Goal: Communication & Community: Answer question/provide support

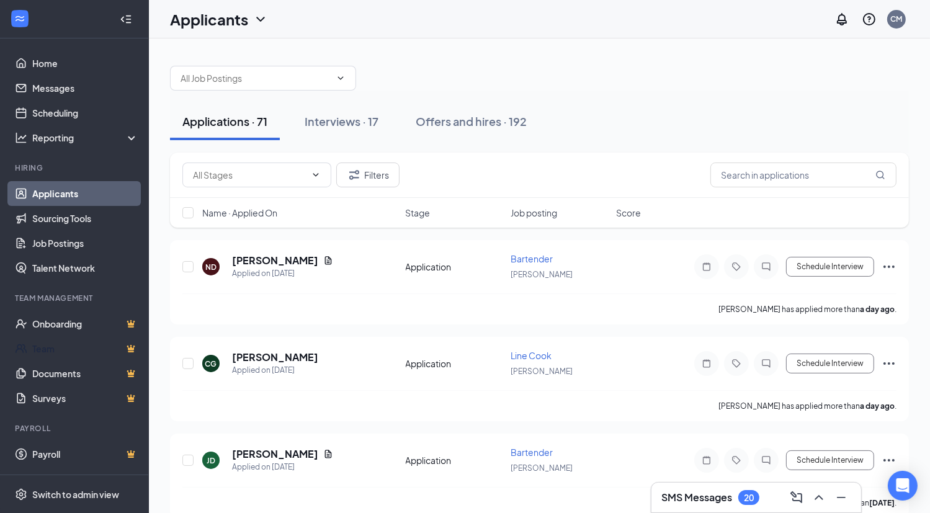
scroll to position [694, 0]
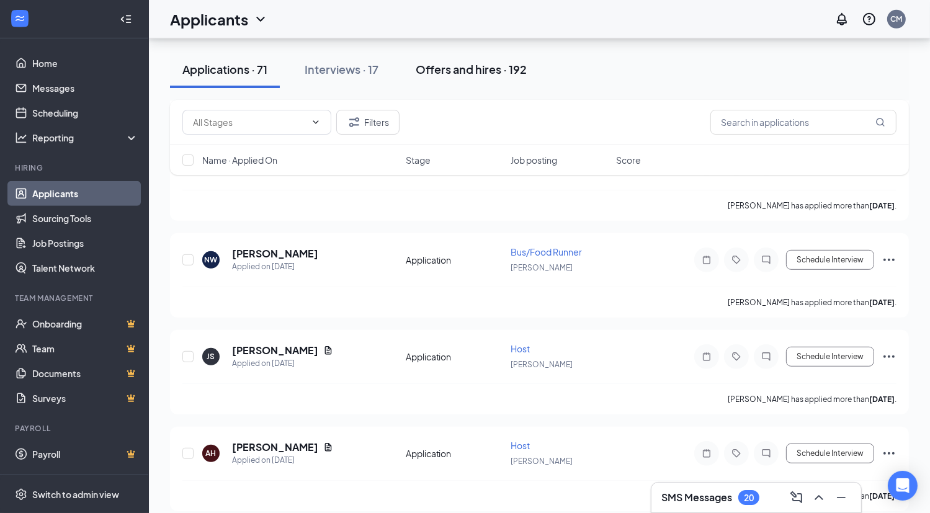
click at [512, 74] on div "Offers and hires · 192" at bounding box center [471, 69] width 111 height 16
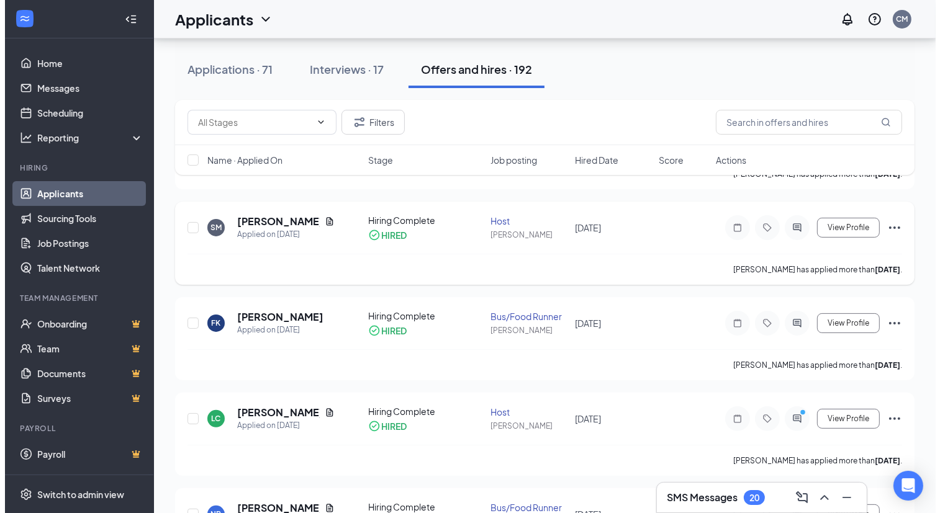
scroll to position [236, 0]
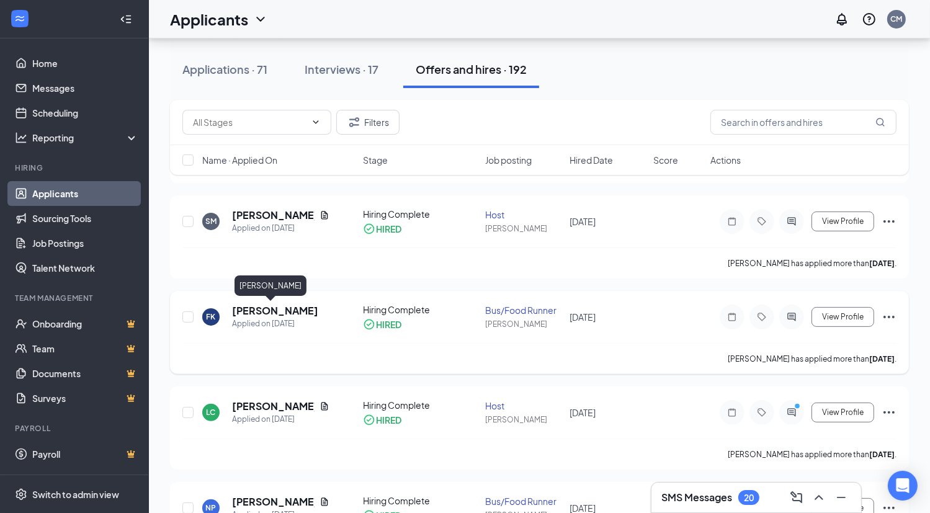
click at [271, 308] on h5 "[PERSON_NAME]" at bounding box center [275, 311] width 86 height 14
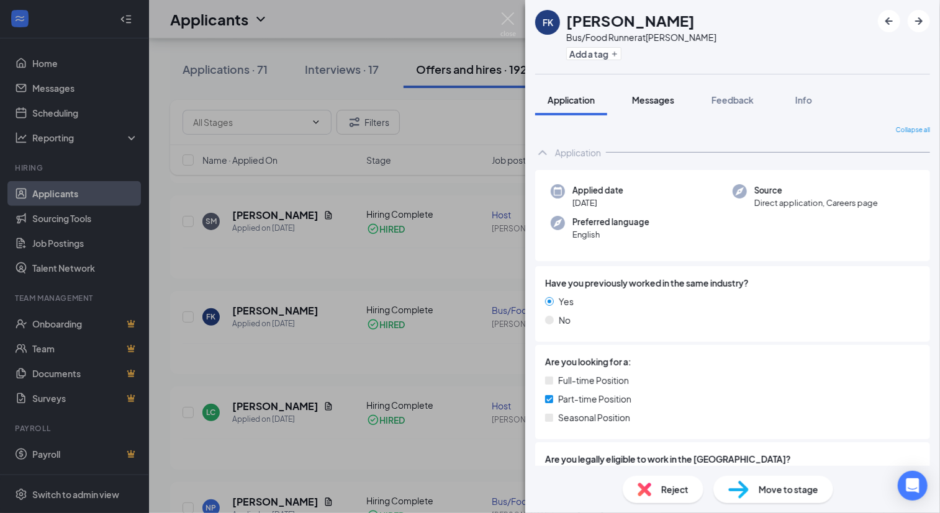
click at [667, 100] on span "Messages" at bounding box center [653, 99] width 42 height 11
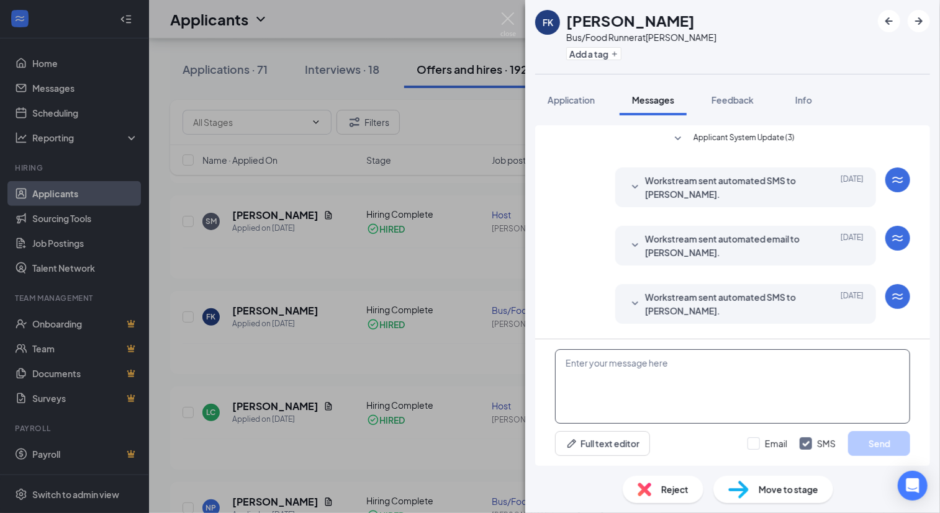
click at [712, 363] on textarea at bounding box center [732, 386] width 355 height 74
type textarea "hey fin just seeing if you got the onboarding paperwork yet?"
click at [890, 447] on button "Send" at bounding box center [879, 443] width 62 height 25
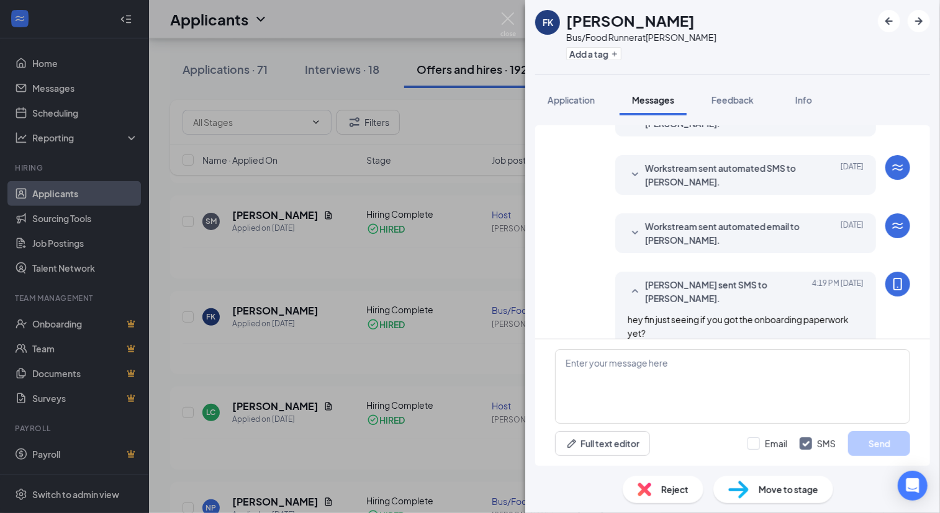
scroll to position [136, 0]
